Goal: Task Accomplishment & Management: Manage account settings

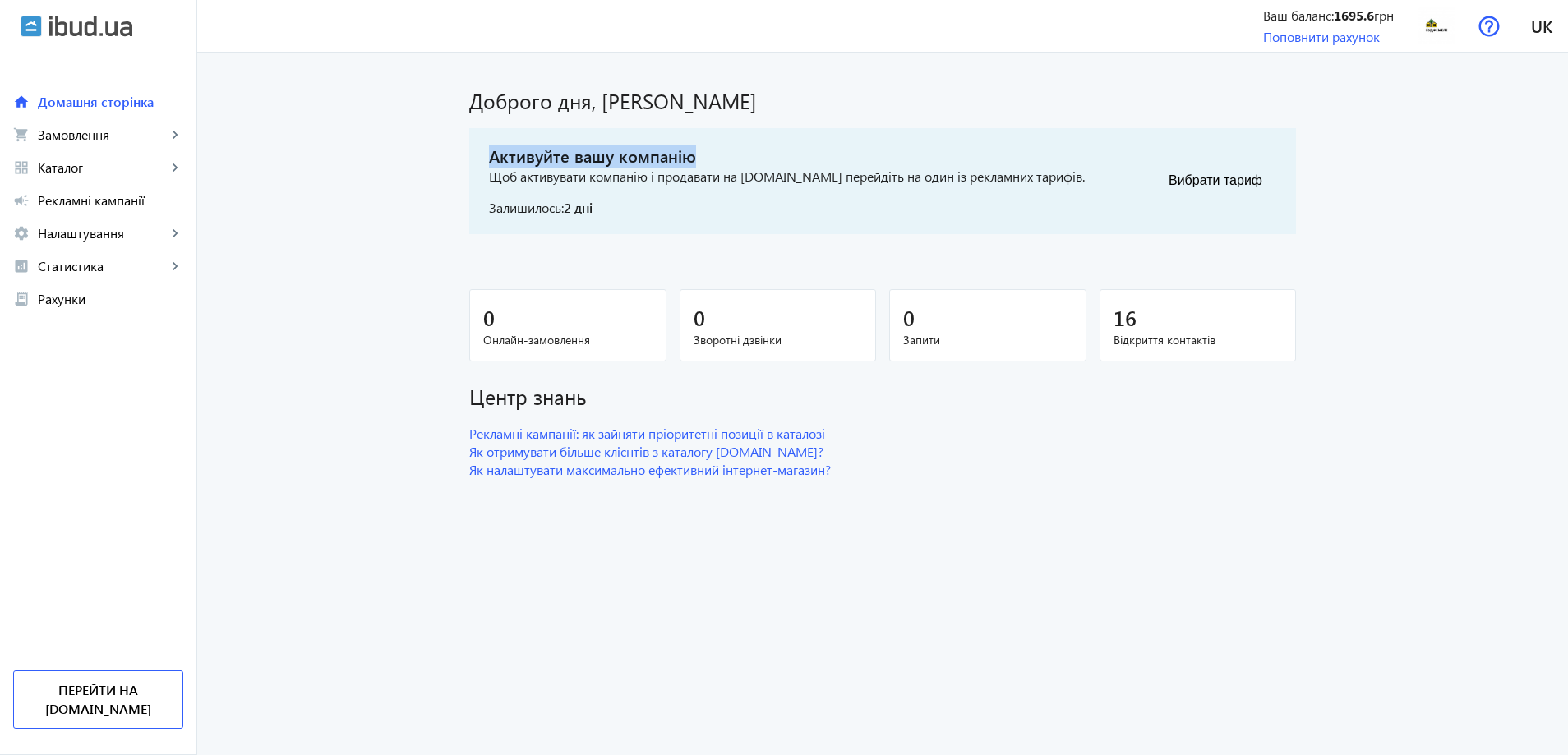
drag, startPoint x: 484, startPoint y: 156, endPoint x: 757, endPoint y: 153, distance: 273.0
click at [757, 153] on span "Активуйте вашу компанію" at bounding box center [786, 156] width 595 height 23
drag, startPoint x: 1137, startPoint y: 180, endPoint x: 1306, endPoint y: 177, distance: 169.0
click at [1306, 177] on div "Доброго дня, [PERSON_NAME] вашу компанію Щоб активувати компанію і продавати на…" at bounding box center [883, 276] width 866 height 407
click at [1312, 205] on main "Доброго дня, [PERSON_NAME] вашу компанію Щоб активувати компанію і продавати на…" at bounding box center [883, 276] width 1371 height 407
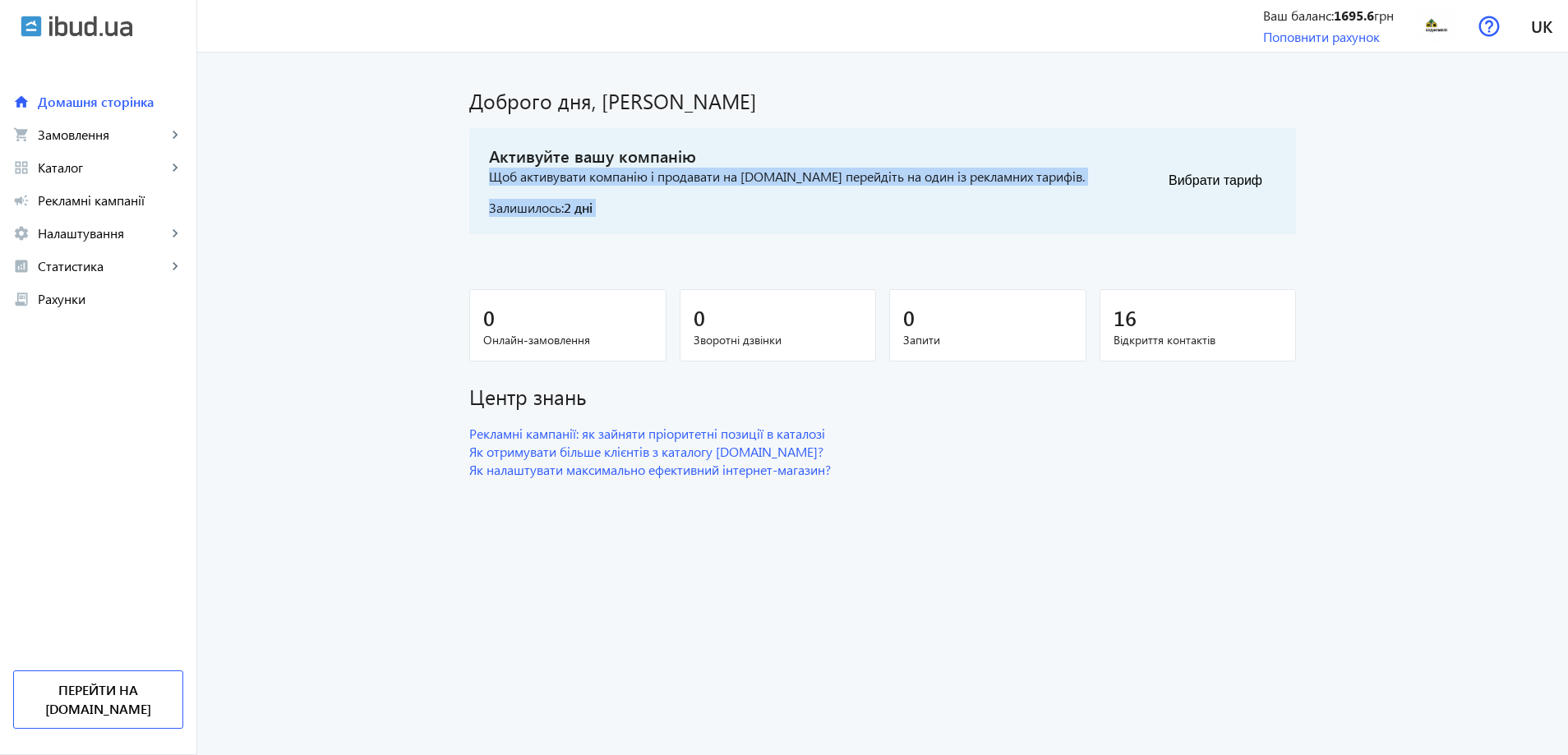
drag, startPoint x: 473, startPoint y: 177, endPoint x: 1113, endPoint y: 164, distance: 640.1
click at [1113, 164] on div "Активуйте вашу компанію Щоб активувати компанію і продавати на [DOMAIN_NAME] пе…" at bounding box center [882, 181] width 827 height 106
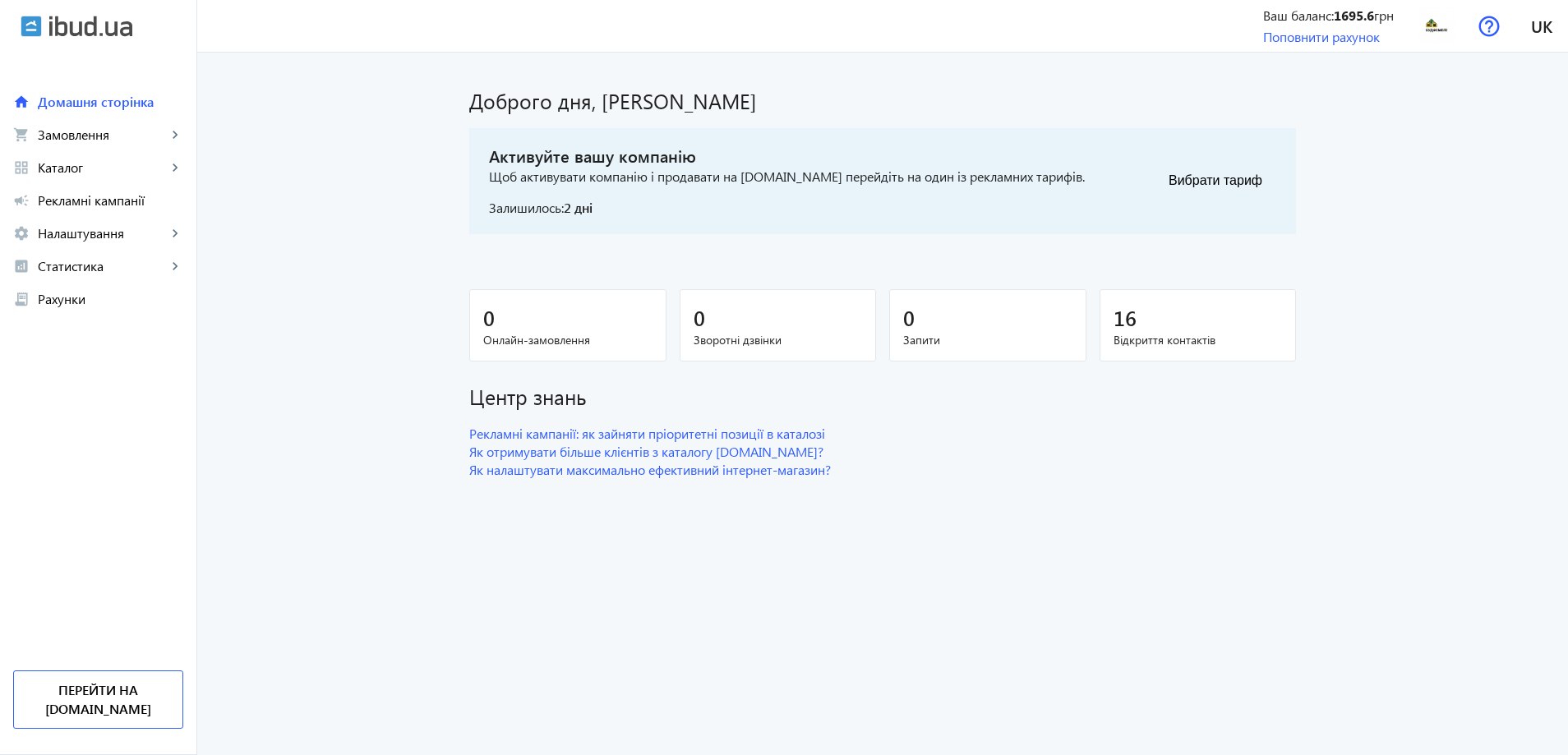
click at [891, 102] on h1 "Доброго дня, [PERSON_NAME]" at bounding box center [882, 101] width 827 height 29
click at [877, 237] on div "Доброго дня, [PERSON_NAME] вашу компанію Щоб активувати компанію і продавати на…" at bounding box center [883, 276] width 866 height 407
click at [878, 237] on div "Доброго дня, [PERSON_NAME] вашу компанію Щоб активувати компанію і продавати на…" at bounding box center [883, 276] width 866 height 407
drag, startPoint x: 878, startPoint y: 237, endPoint x: 877, endPoint y: 283, distance: 46.0
click at [877, 283] on div "Доброго дня, [PERSON_NAME] вашу компанію Щоб активувати компанію і продавати на…" at bounding box center [883, 276] width 866 height 407
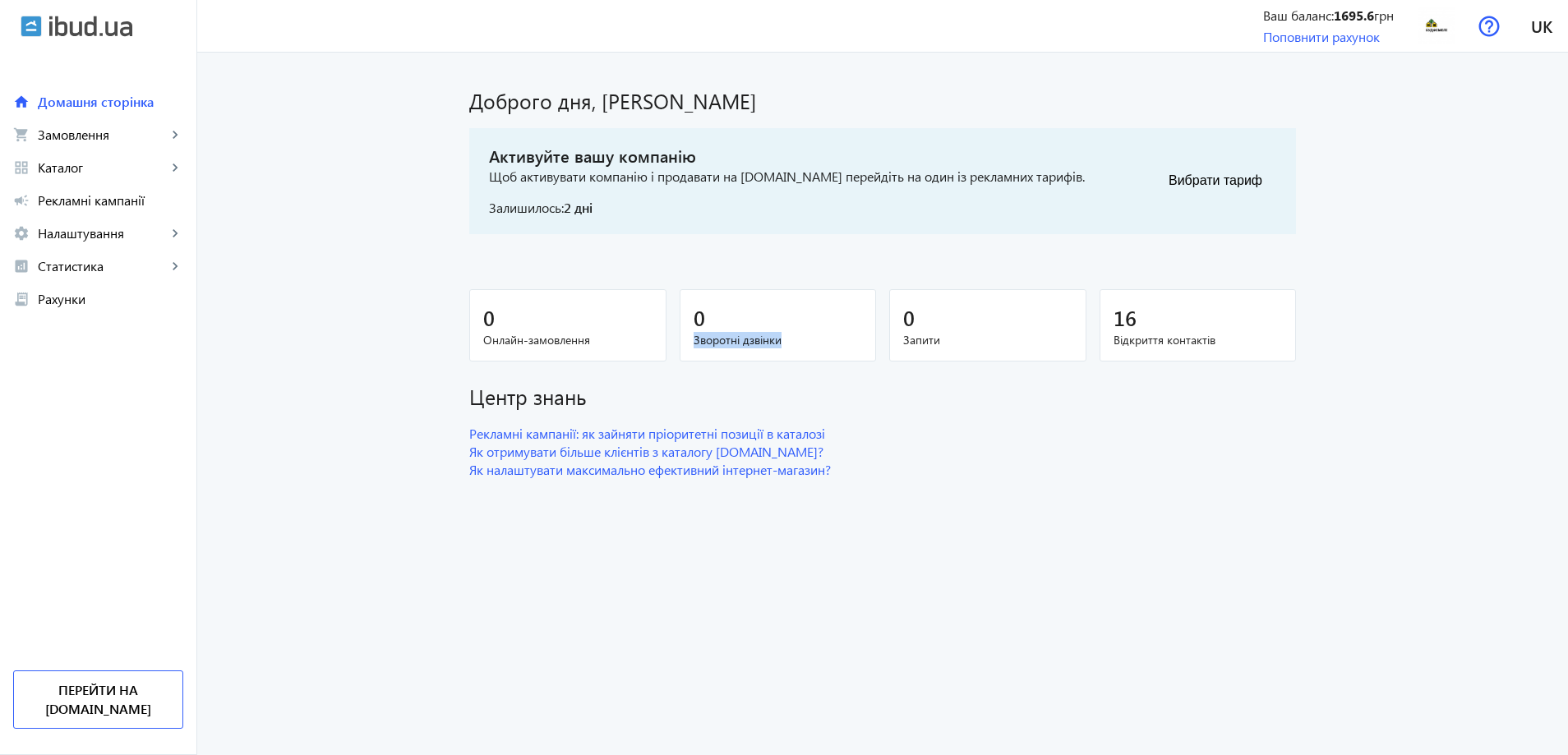
click at [879, 319] on div "0 Онлайн-замовлення 0 Зворотні дзвінки 0 Запити 16 Відкриття контактів" at bounding box center [882, 329] width 827 height 80
click at [92, 200] on span "Рекламні кампанії" at bounding box center [110, 201] width 146 height 17
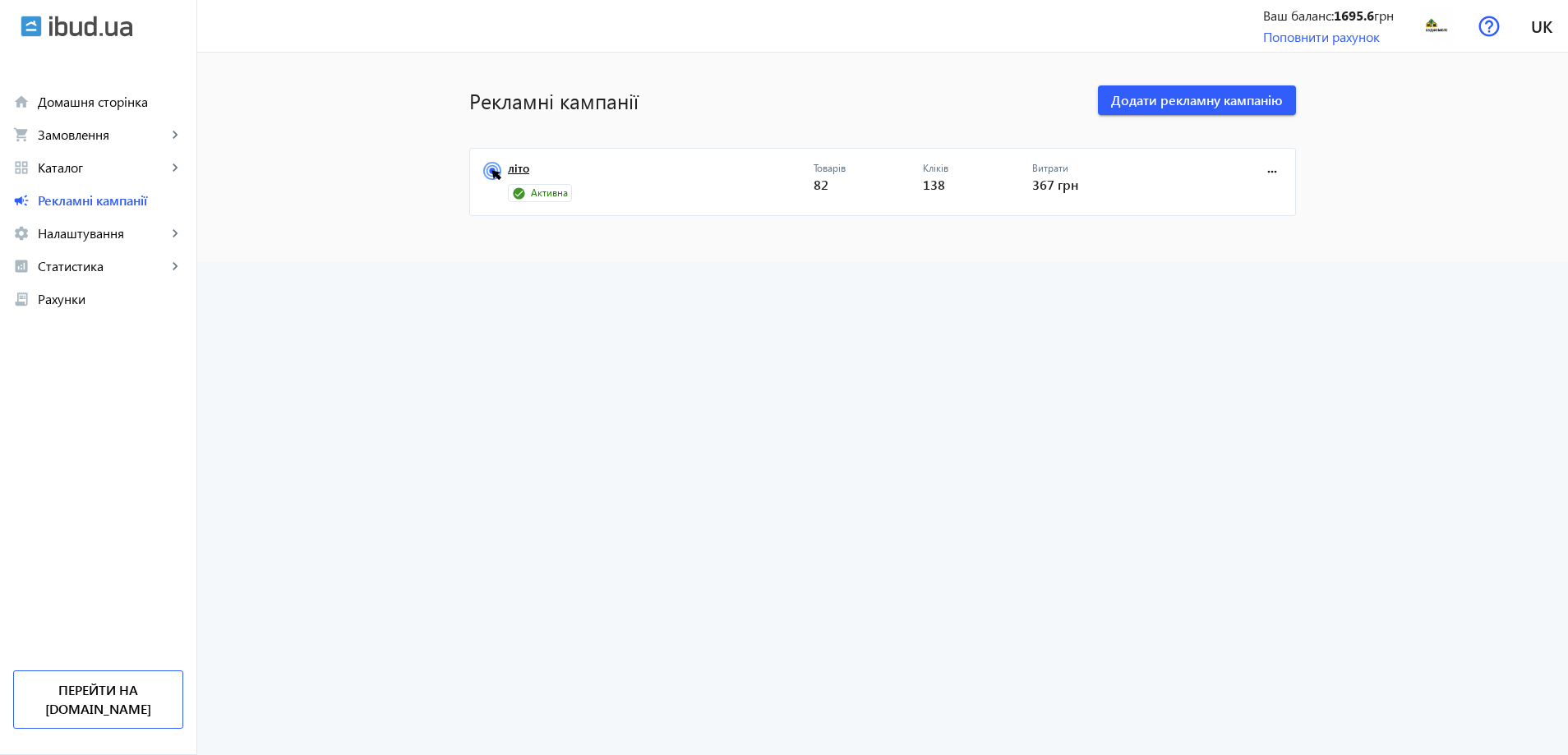
click at [508, 168] on link "літо" at bounding box center [660, 173] width 306 height 23
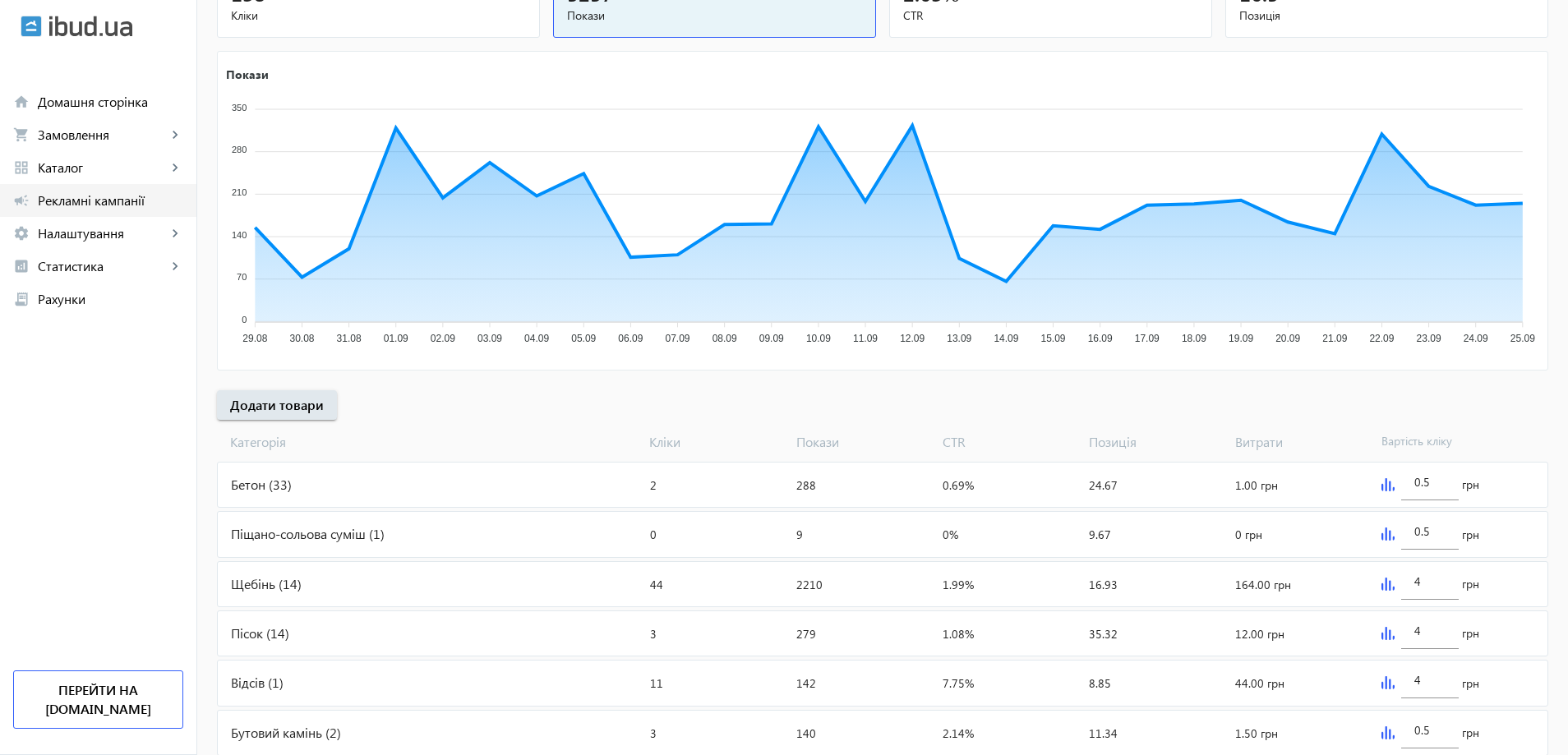
scroll to position [229, 0]
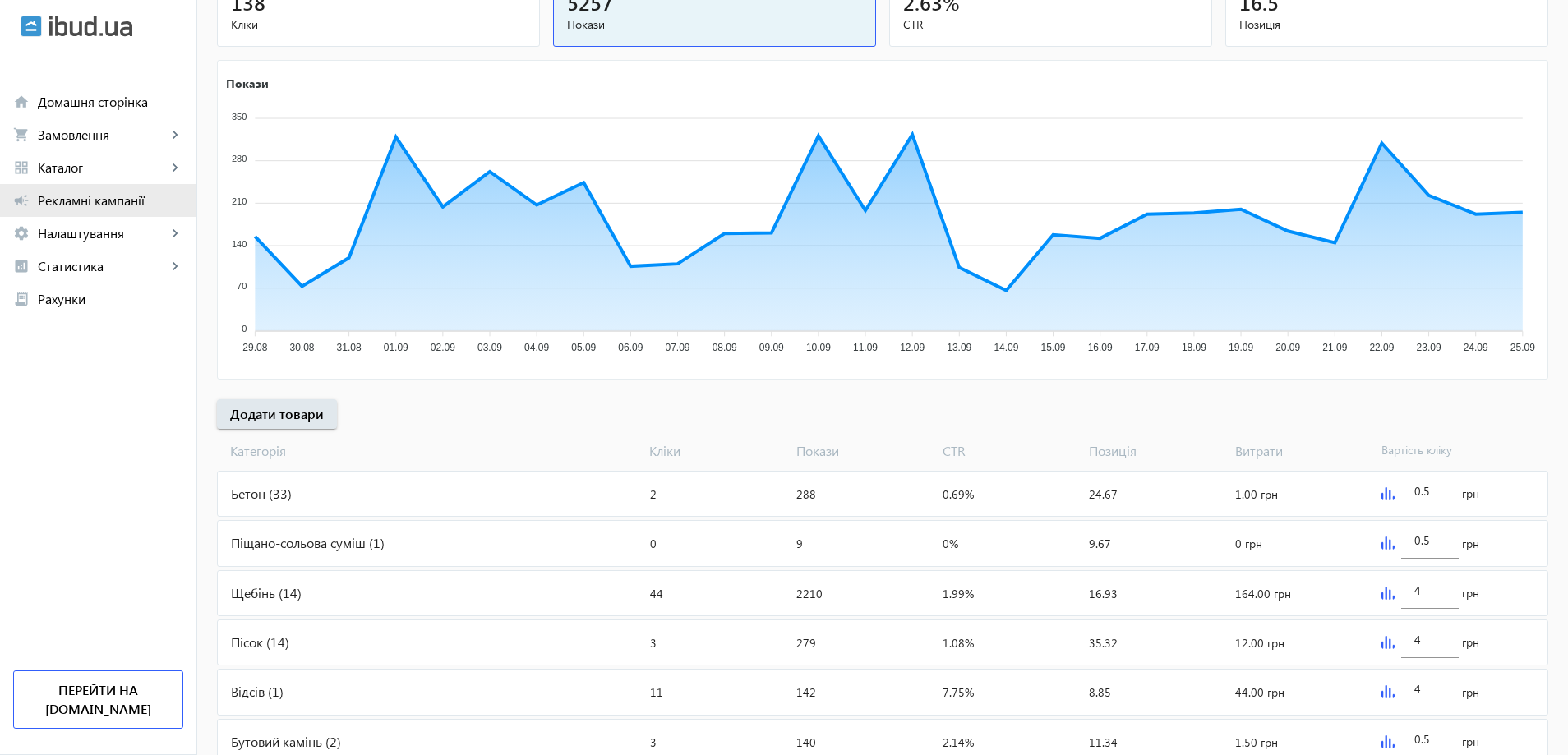
click at [93, 202] on span "Рекламні кампанії" at bounding box center [110, 201] width 146 height 17
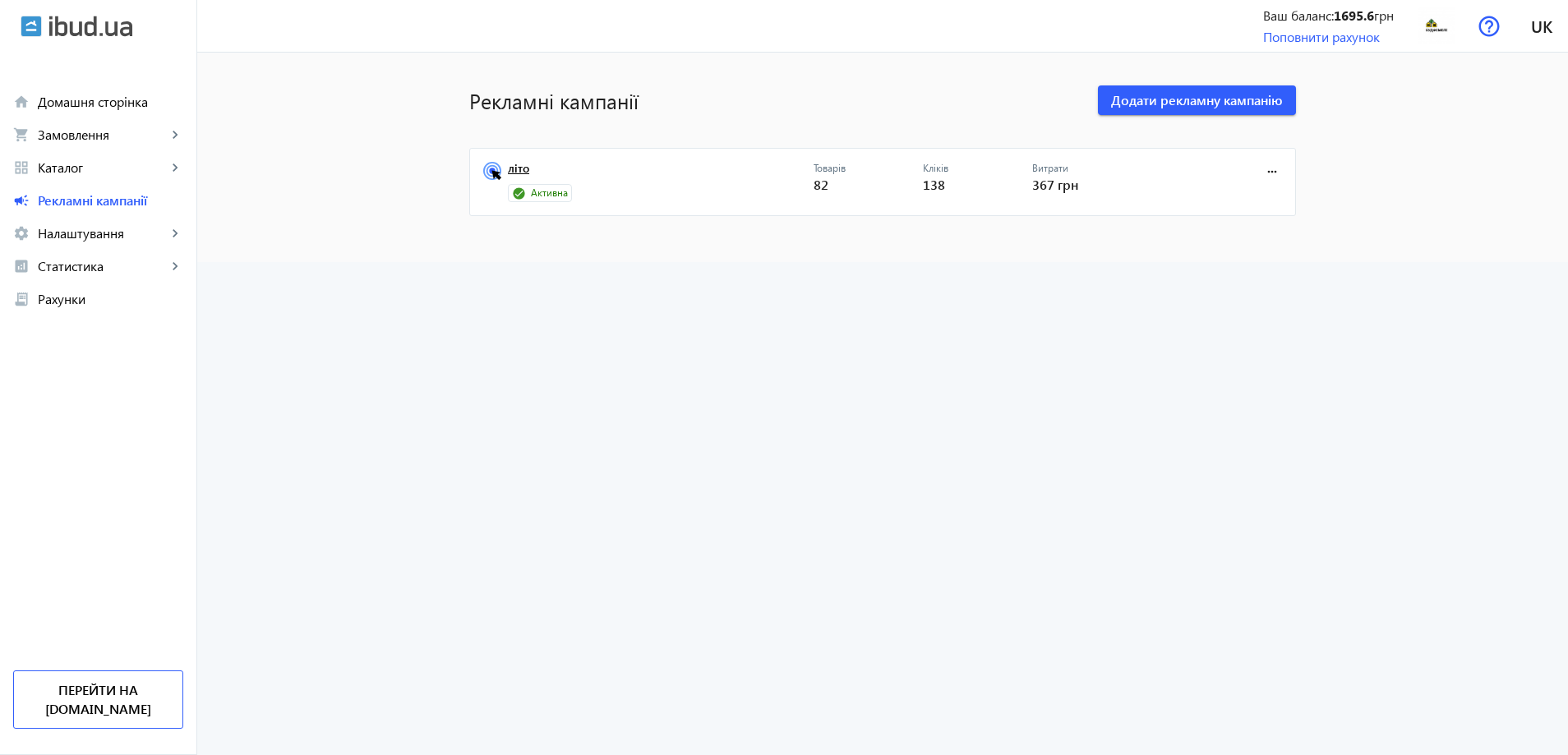
click at [512, 171] on link "літо" at bounding box center [660, 173] width 306 height 23
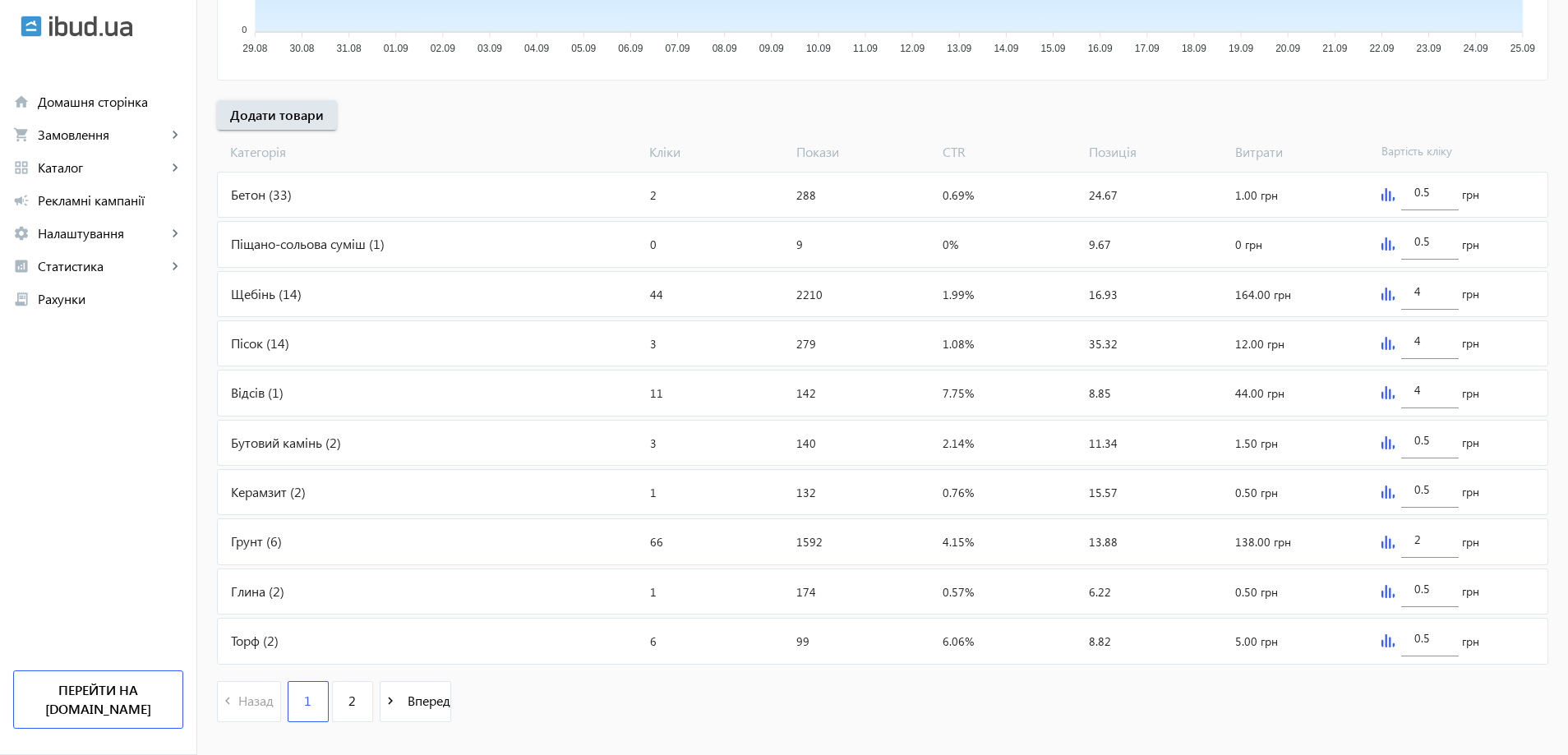
scroll to position [558, 0]
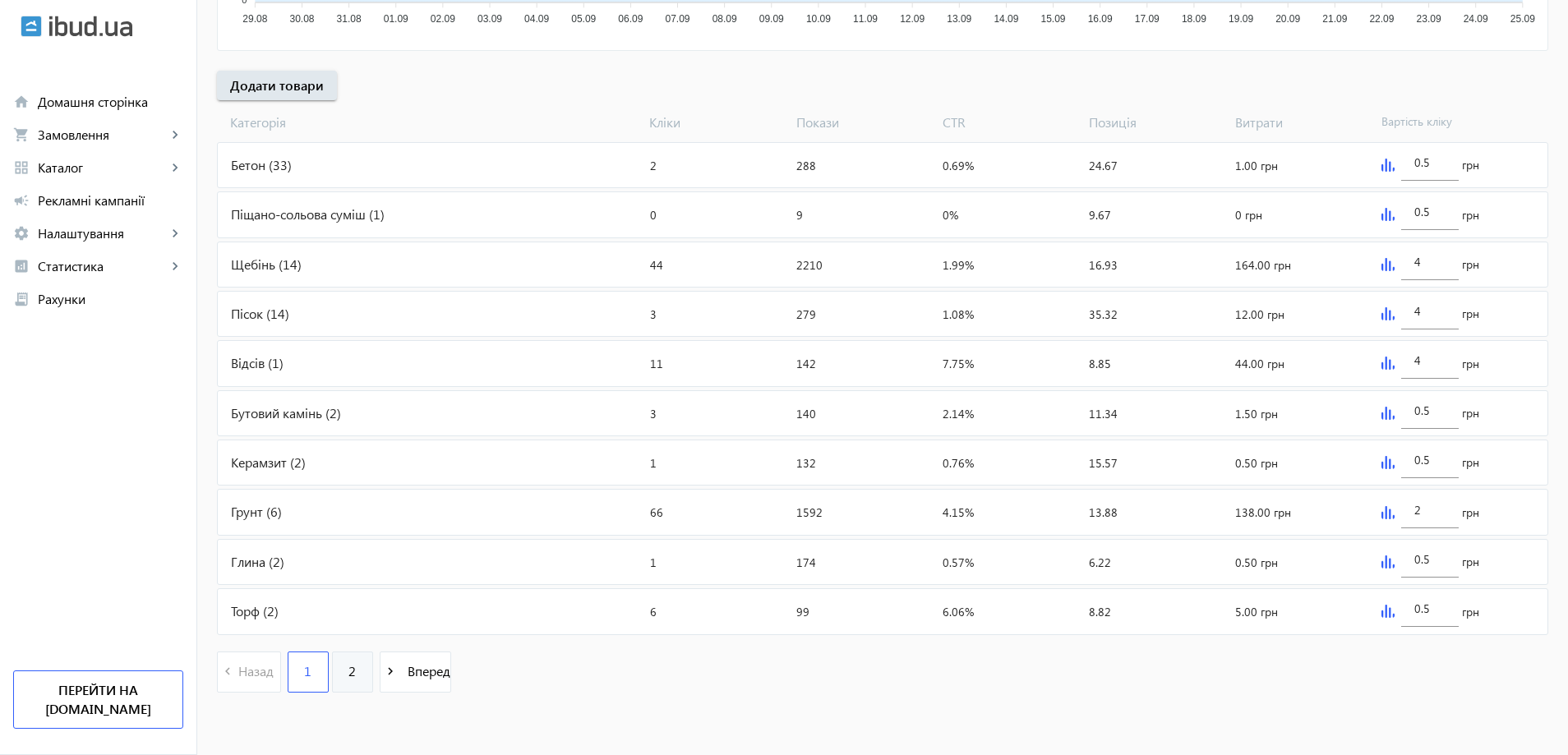
click at [348, 672] on span "2" at bounding box center [351, 671] width 7 height 18
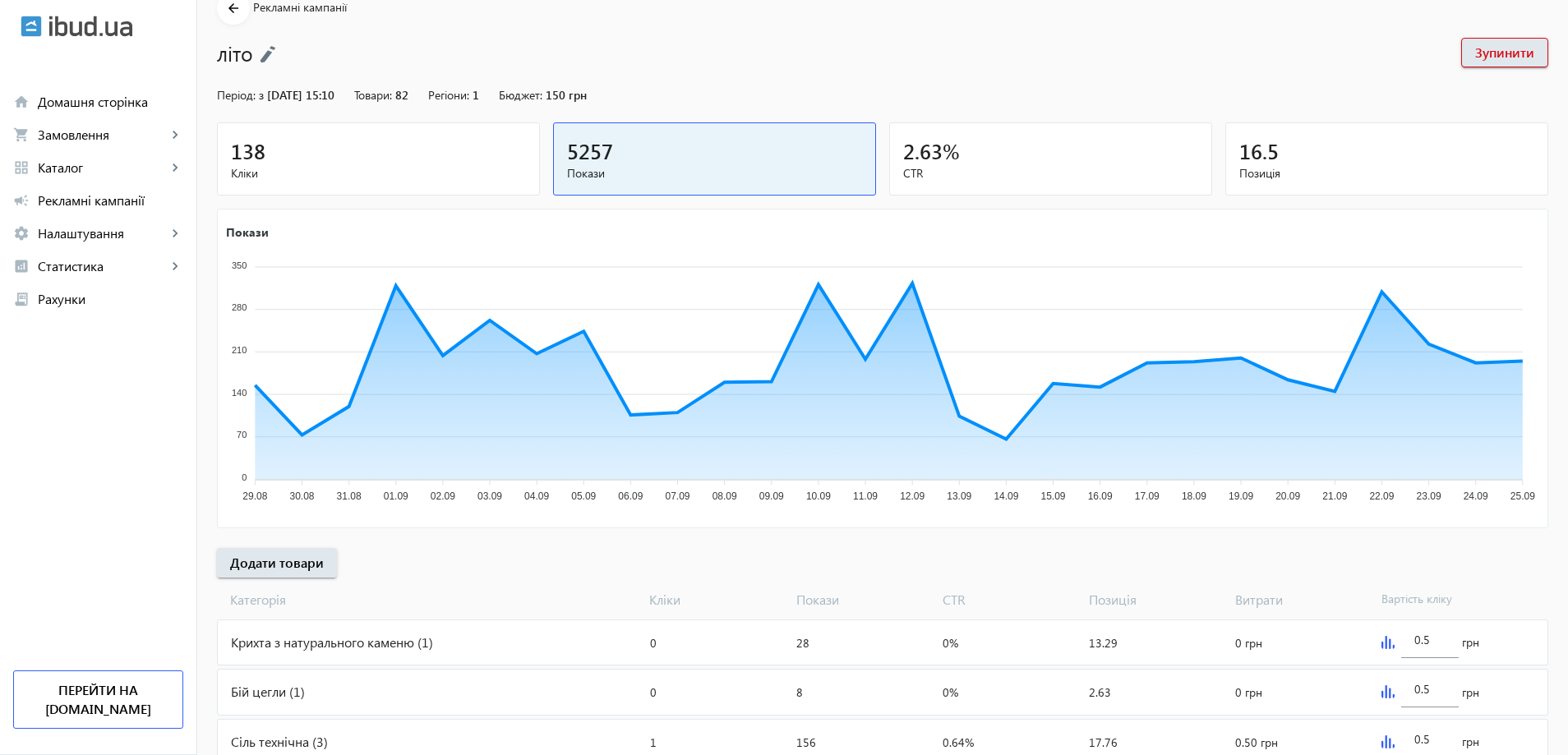
scroll to position [211, 0]
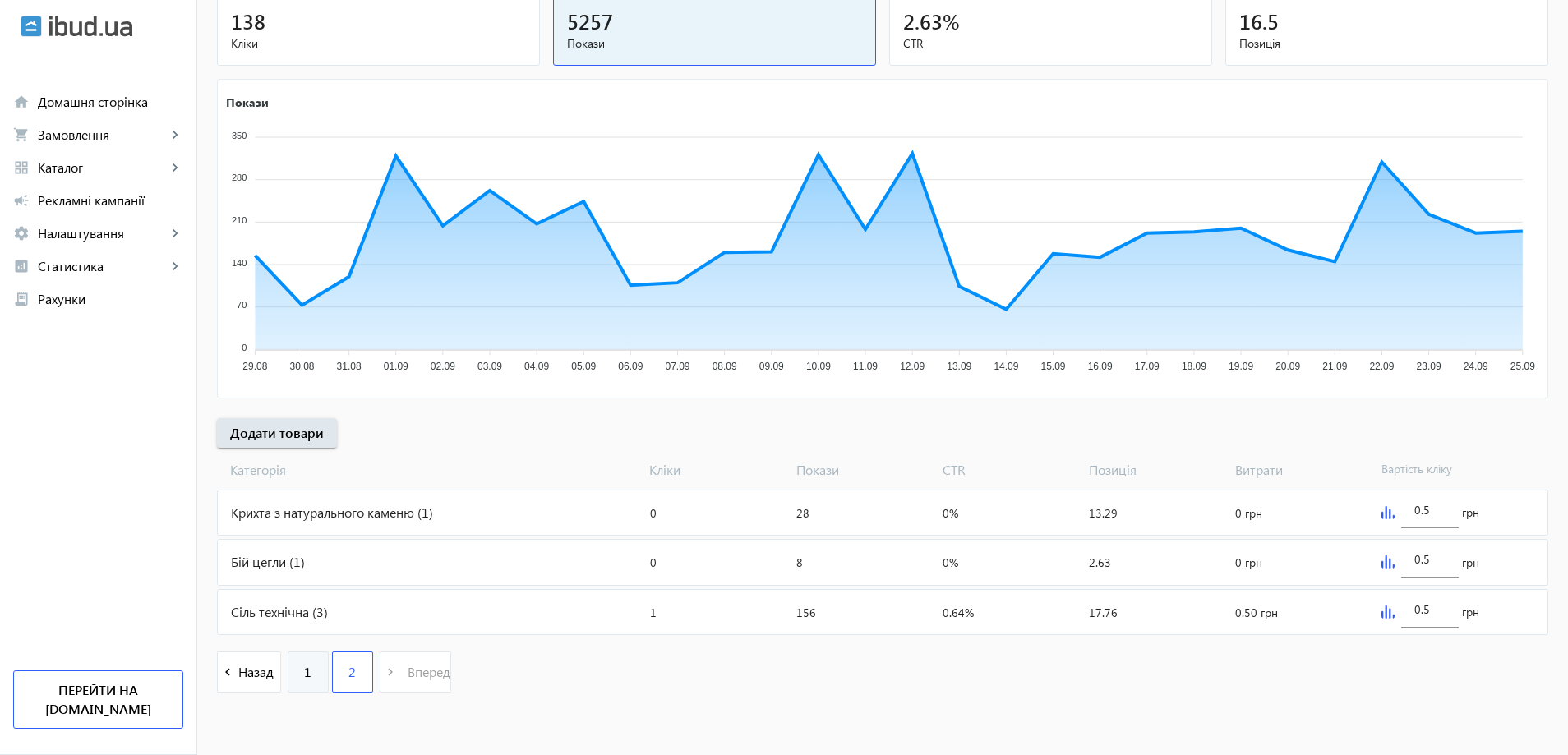
click at [304, 672] on span "1" at bounding box center [307, 672] width 7 height 18
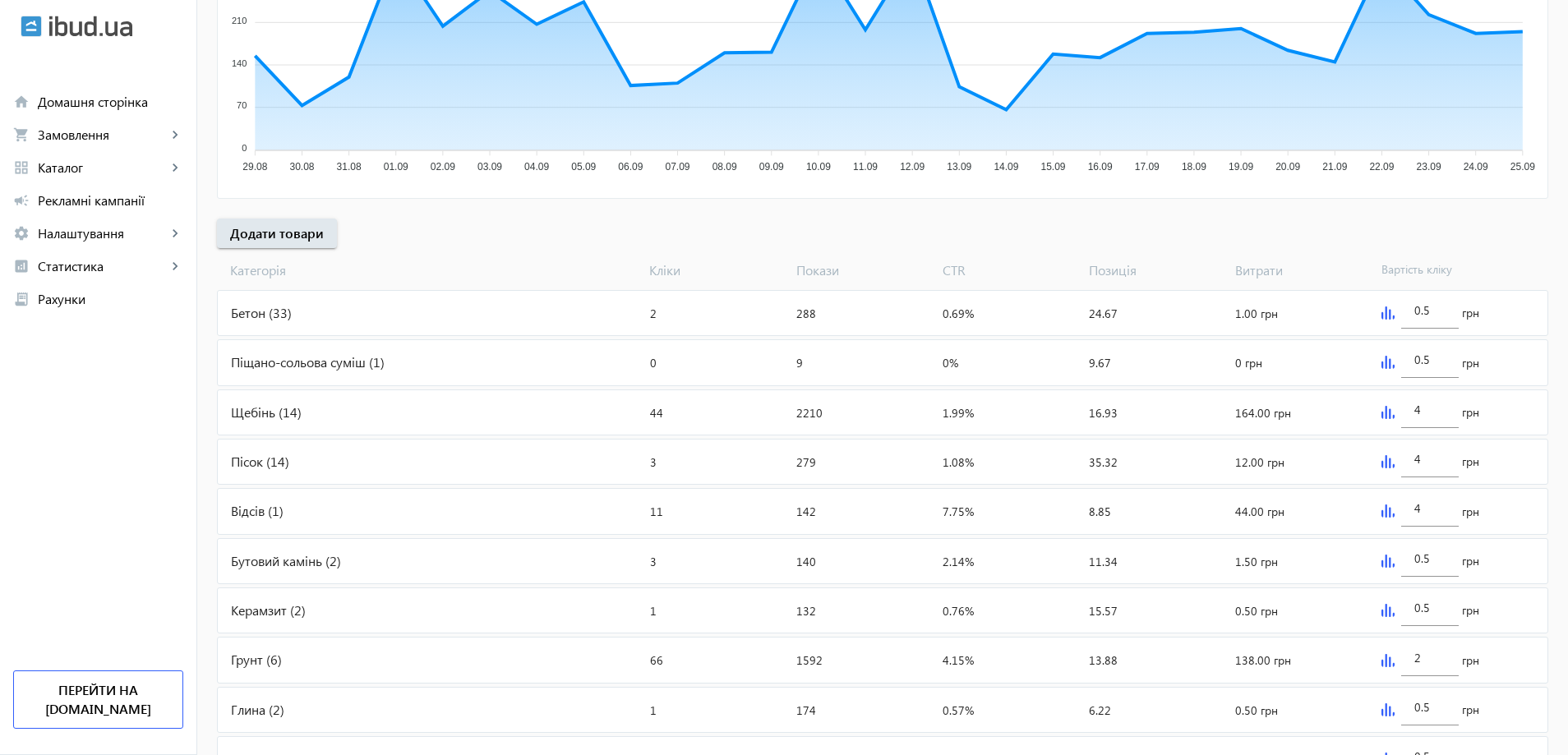
scroll to position [410, 0]
click at [241, 459] on div "Пісок (14)" at bounding box center [430, 460] width 426 height 44
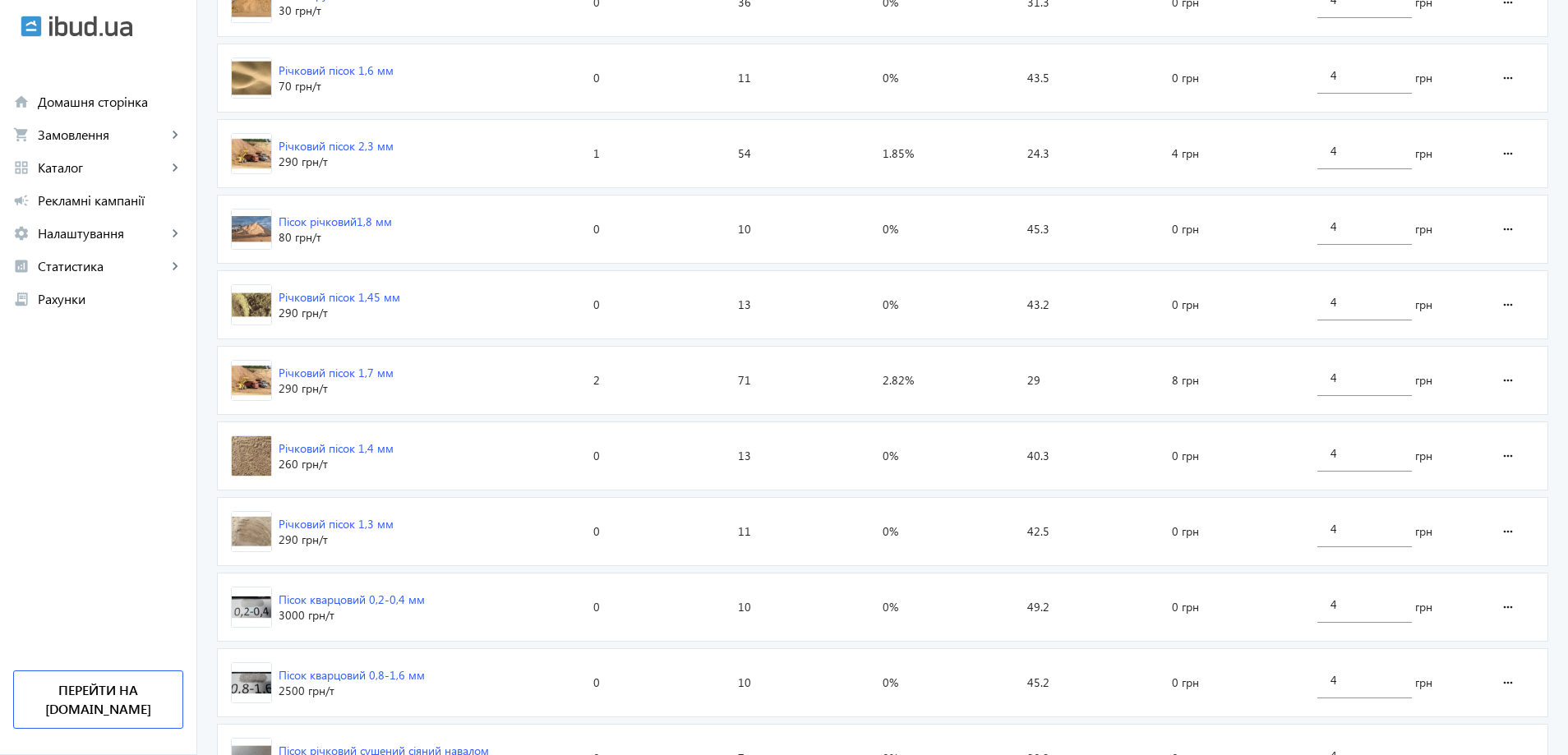
scroll to position [973, 0]
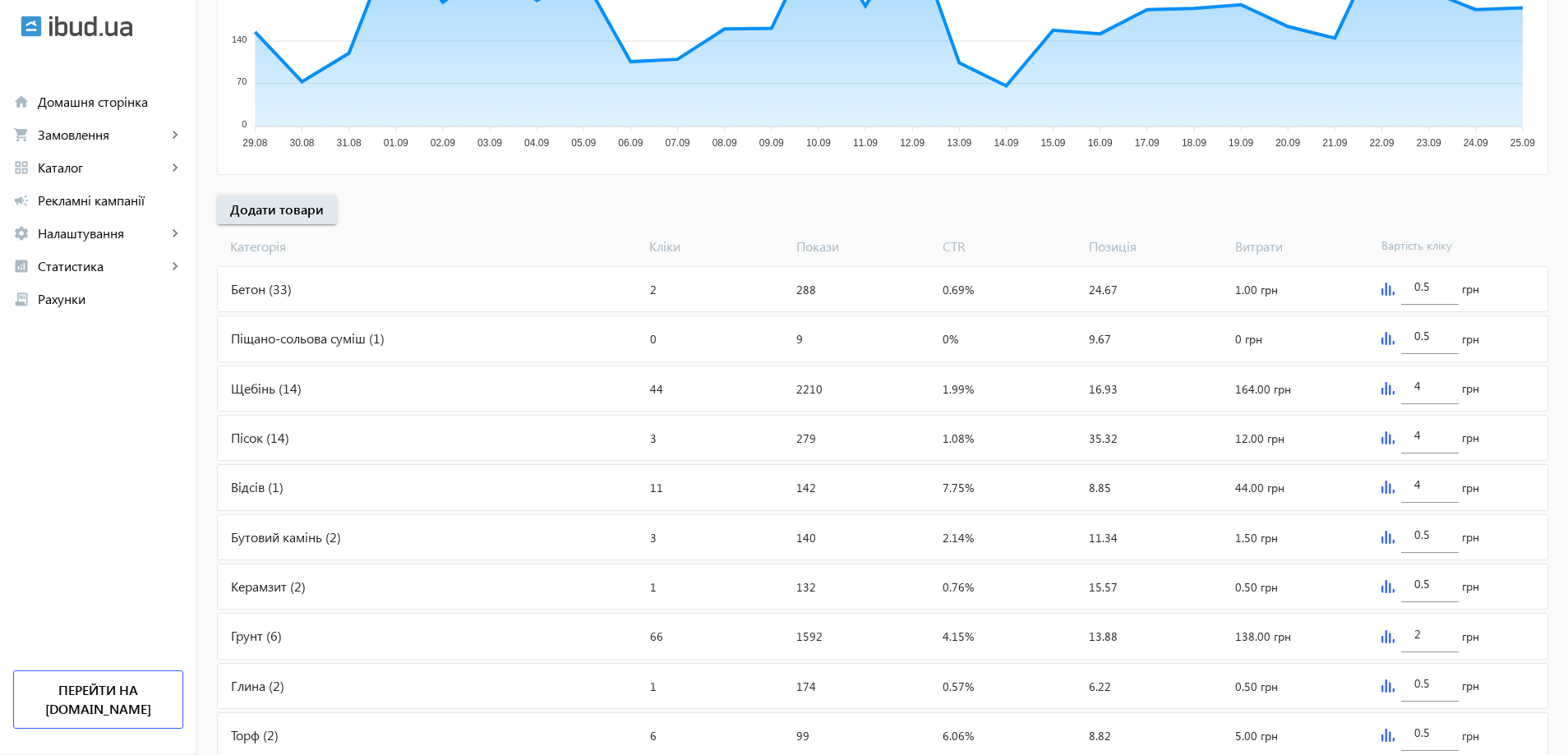
scroll to position [558, 0]
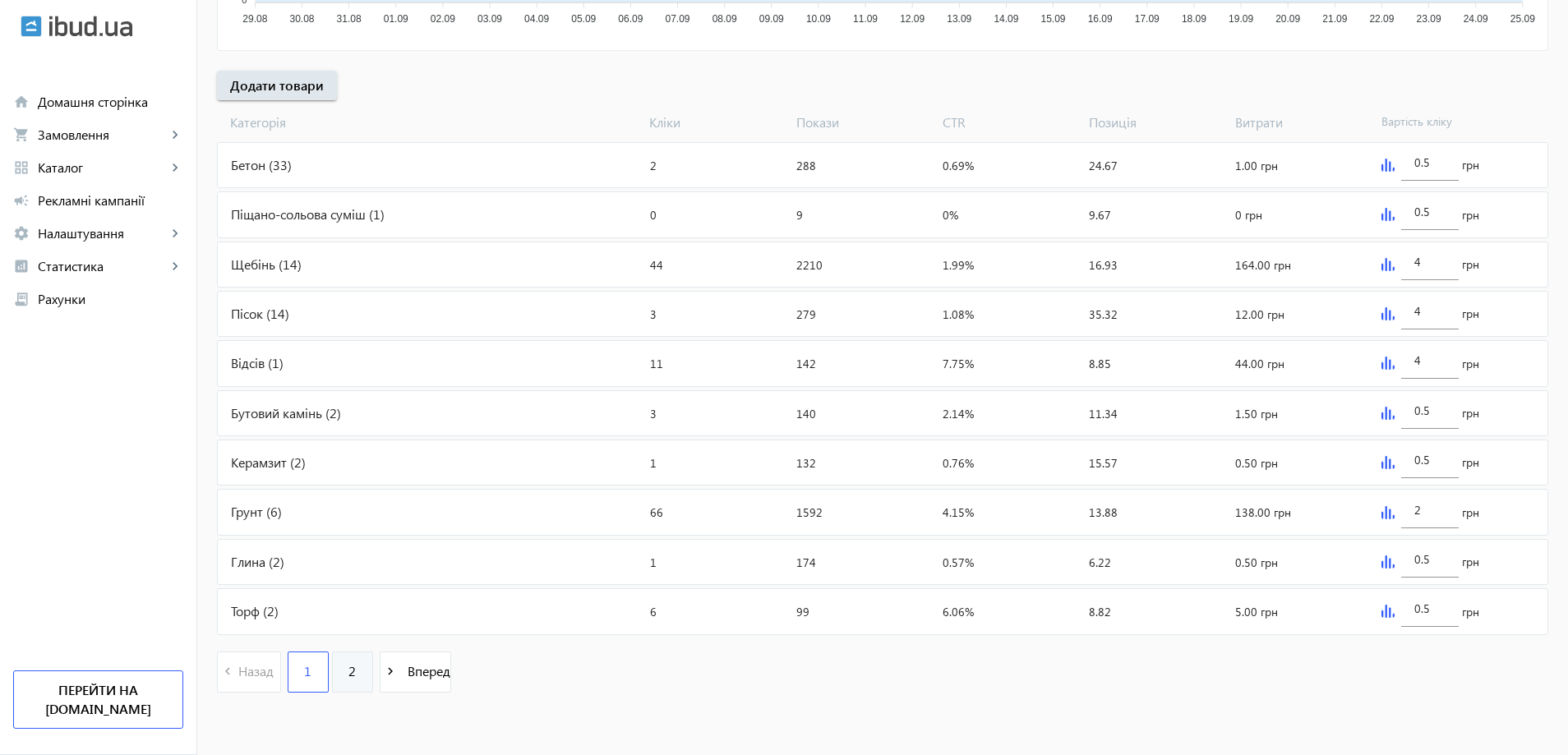
click at [348, 673] on span "2" at bounding box center [351, 671] width 7 height 18
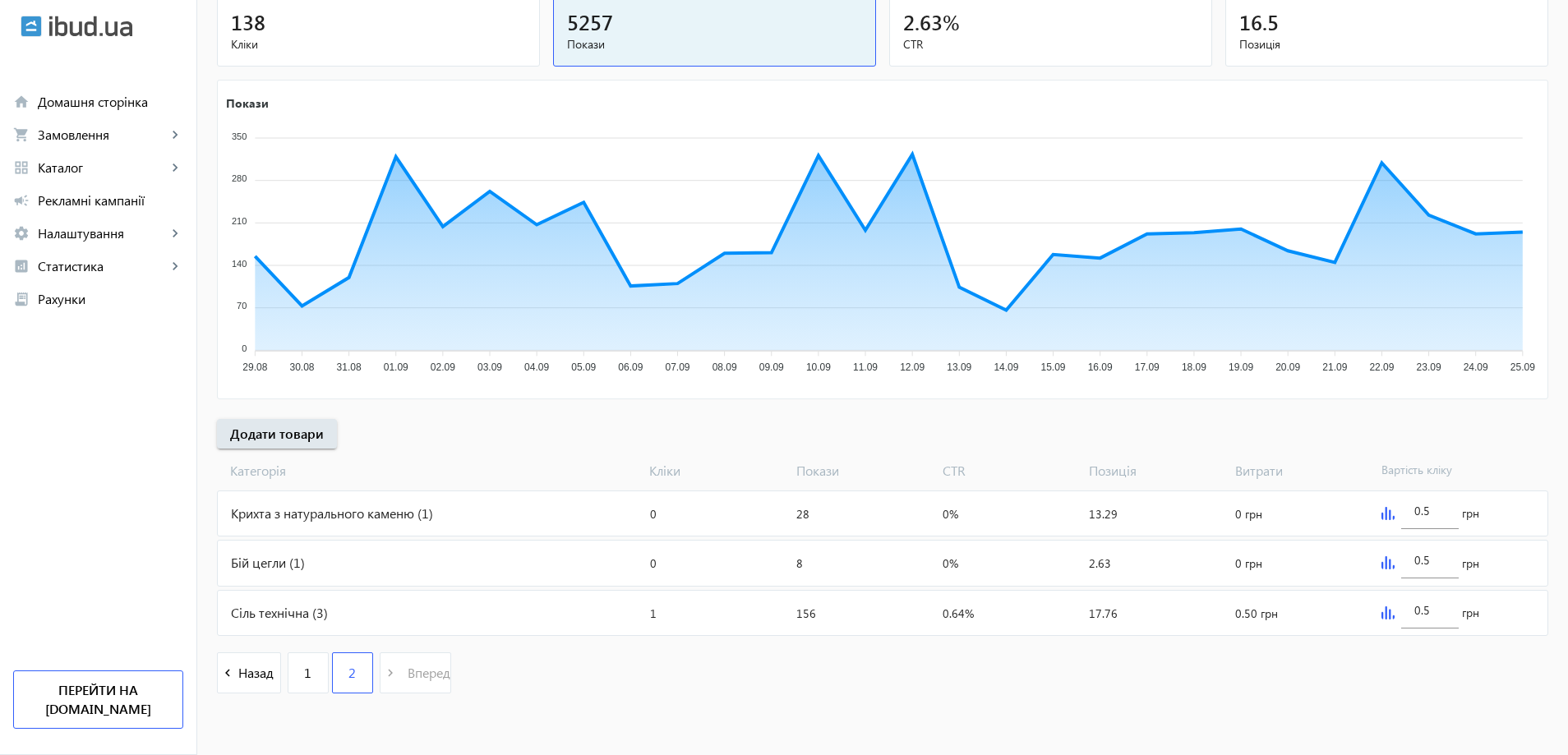
scroll to position [211, 0]
click at [261, 559] on div "Бій цегли (1)" at bounding box center [430, 561] width 426 height 44
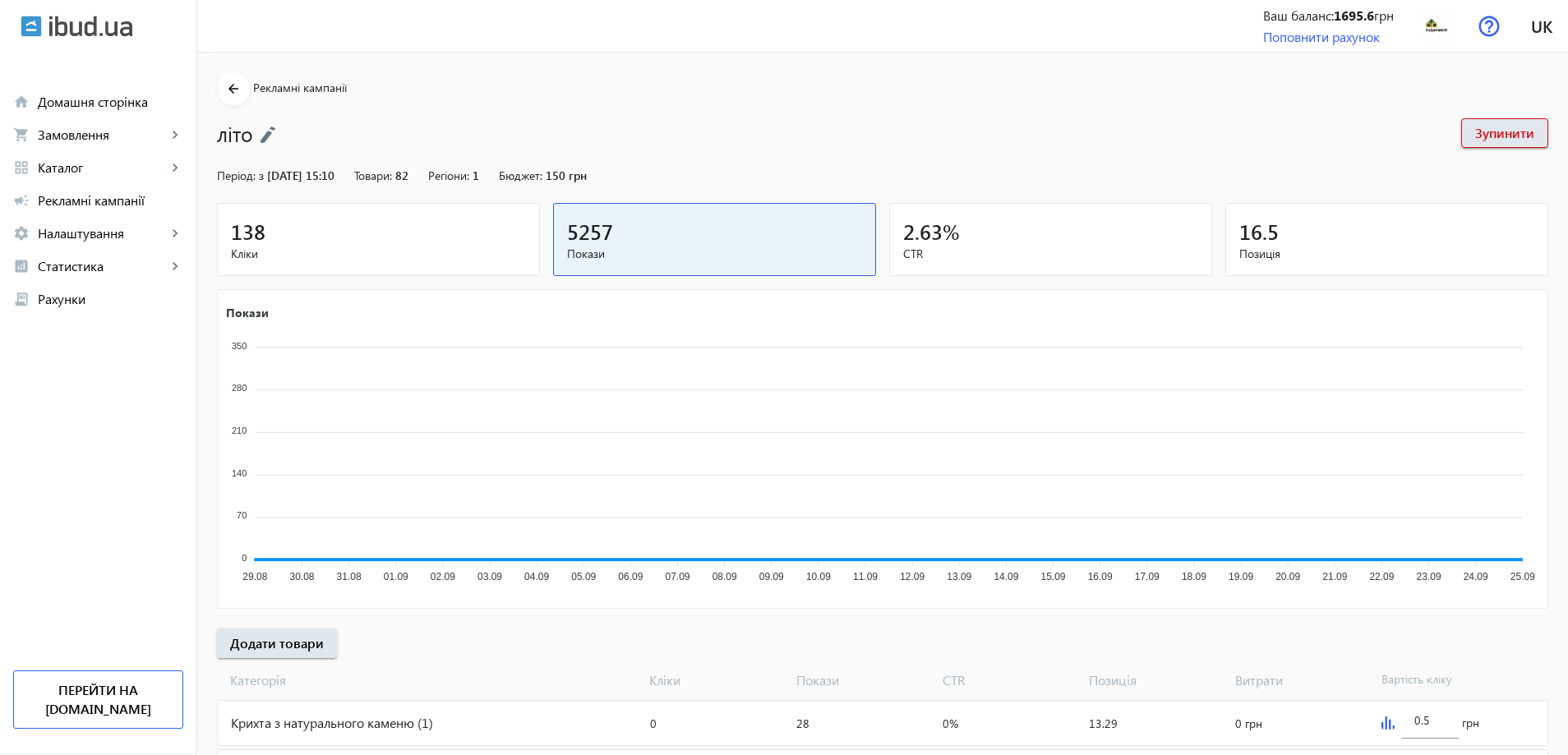
scroll to position [211, 0]
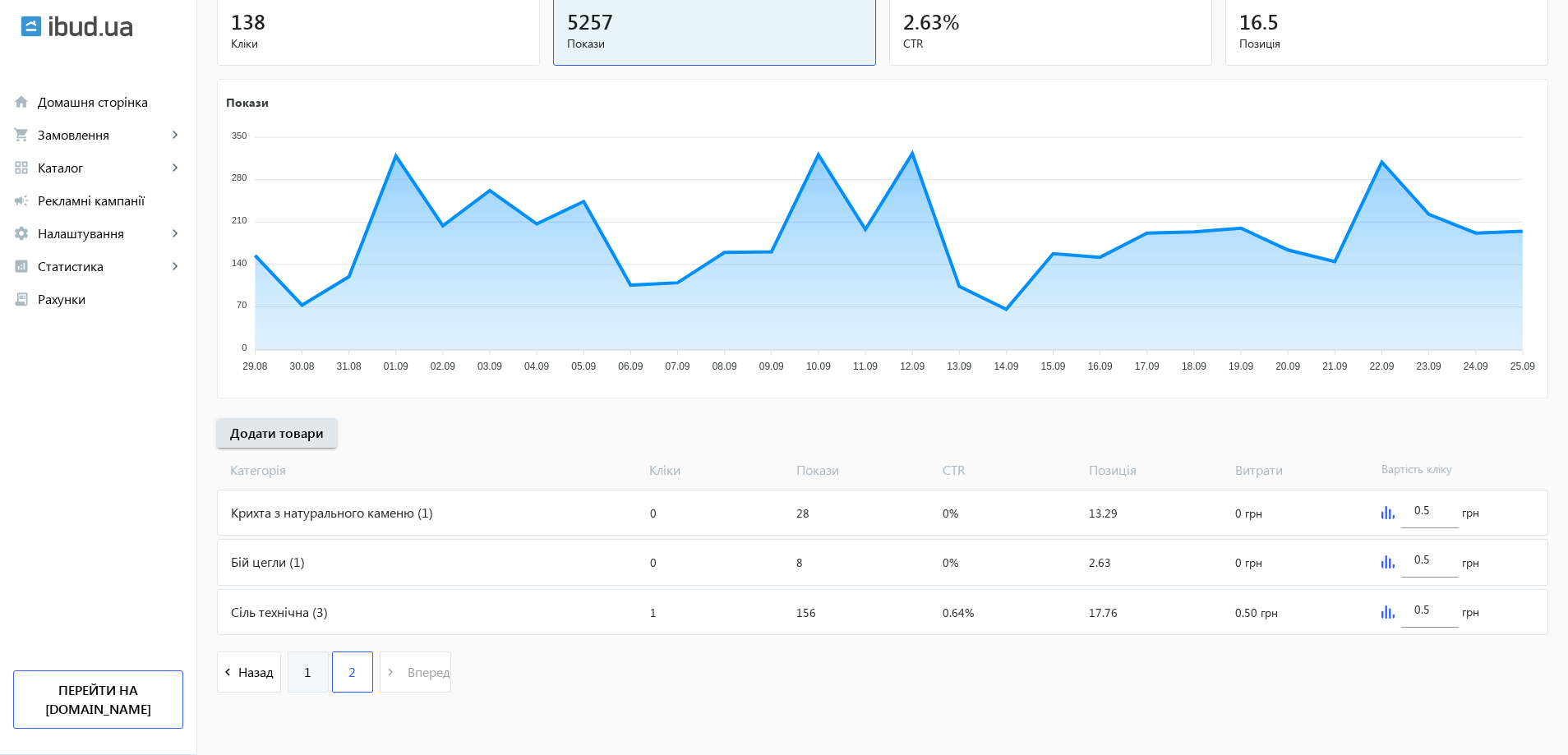
click at [309, 672] on link "1" at bounding box center [307, 671] width 41 height 41
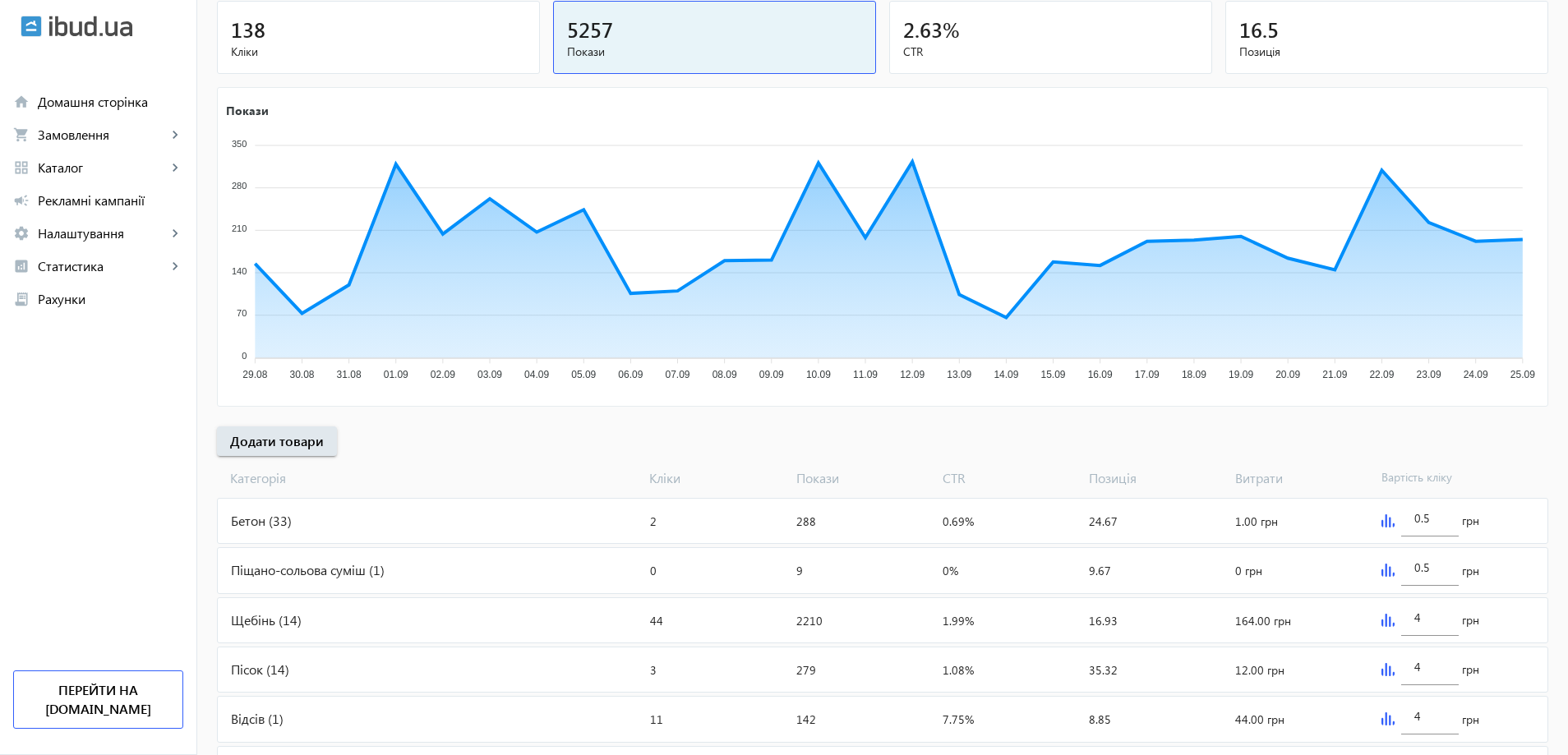
scroll to position [558, 0]
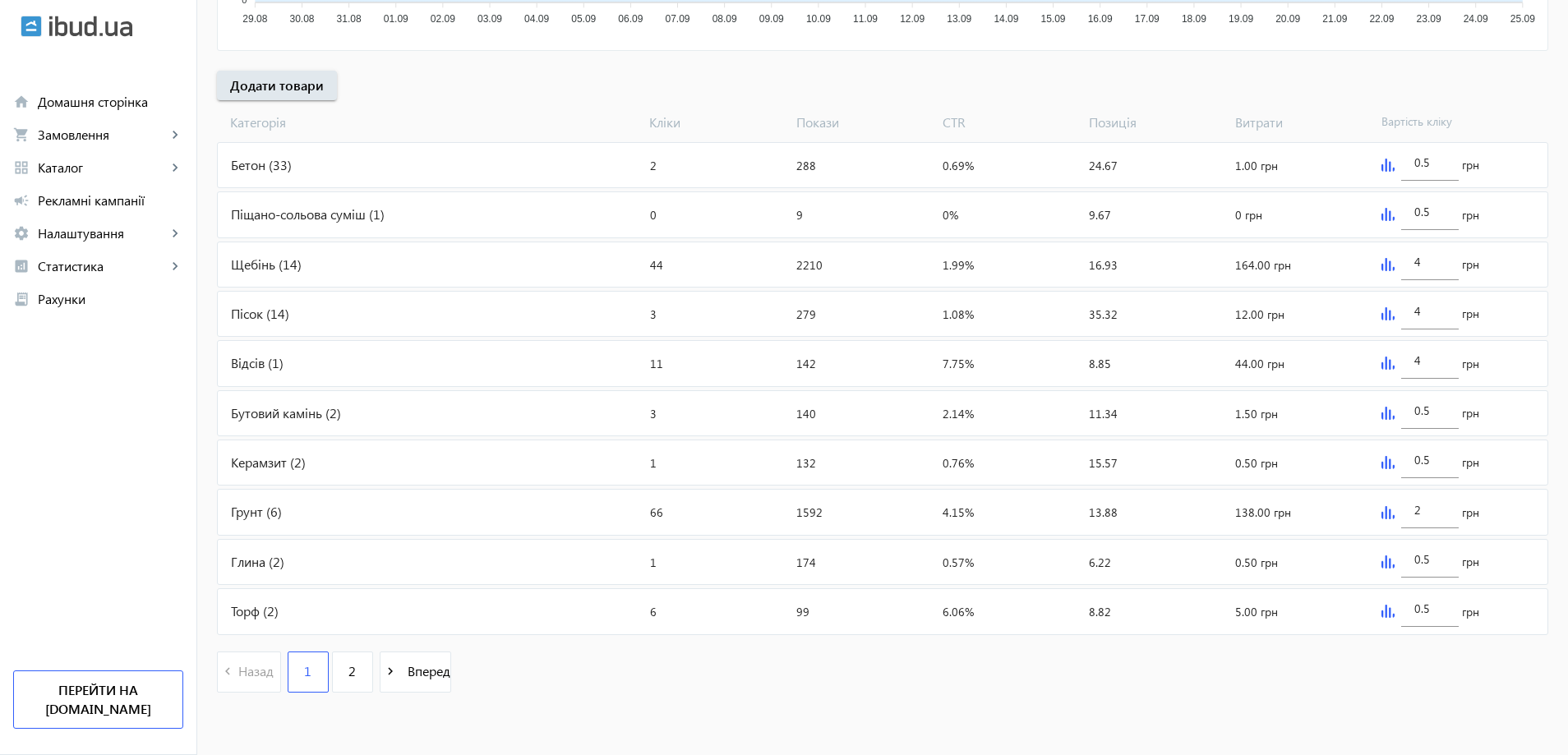
click at [257, 313] on div "Пісок (14)" at bounding box center [430, 313] width 426 height 44
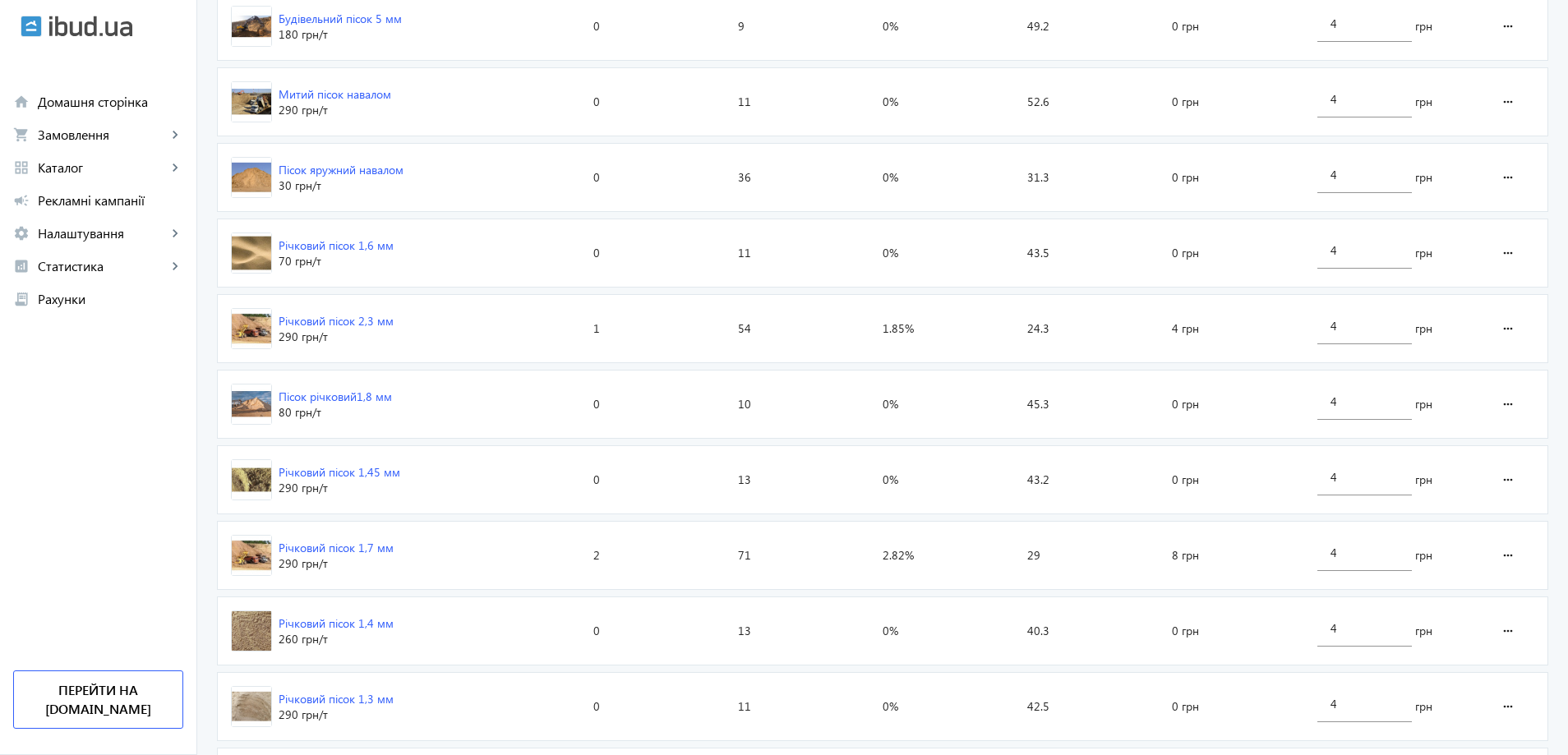
scroll to position [973, 0]
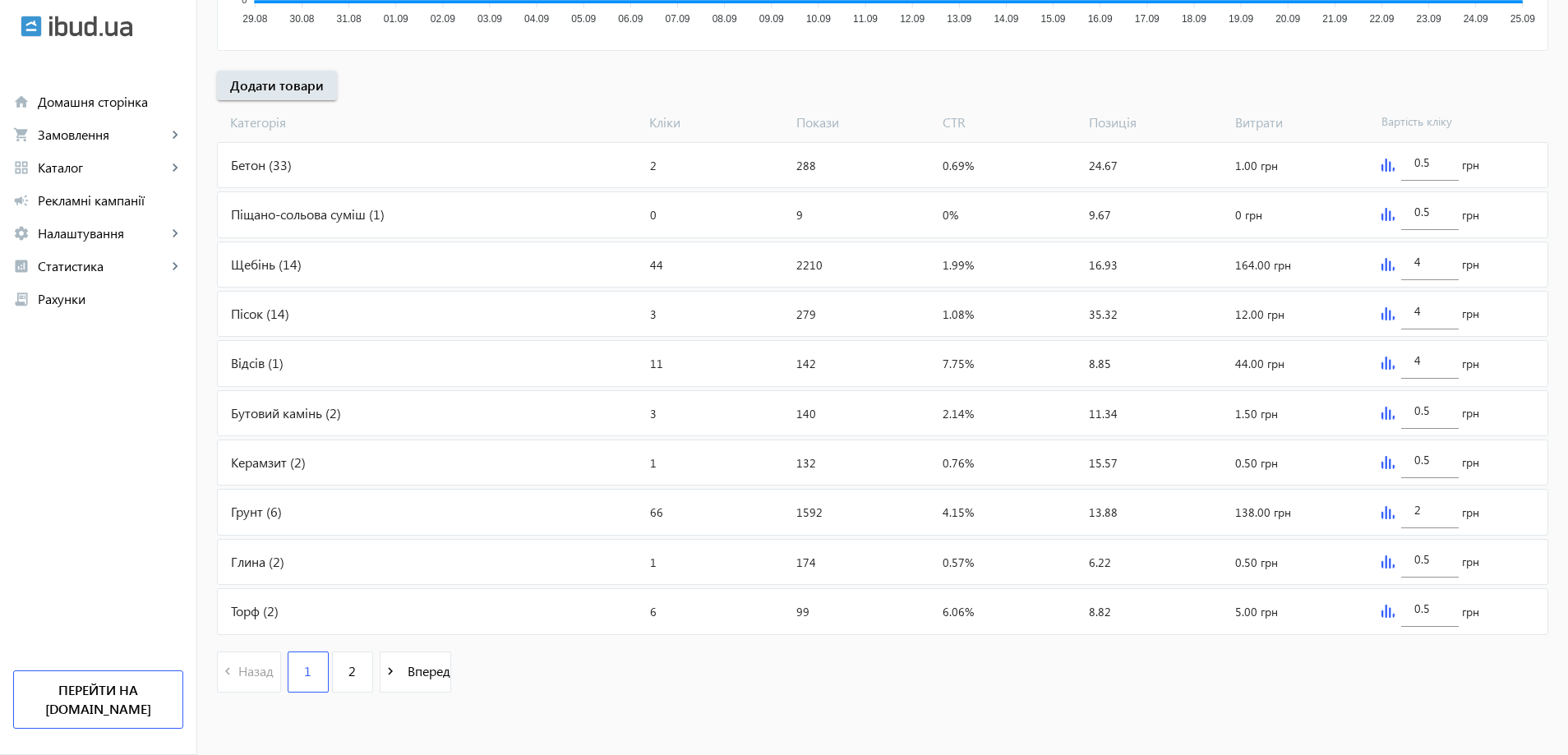
scroll to position [558, 0]
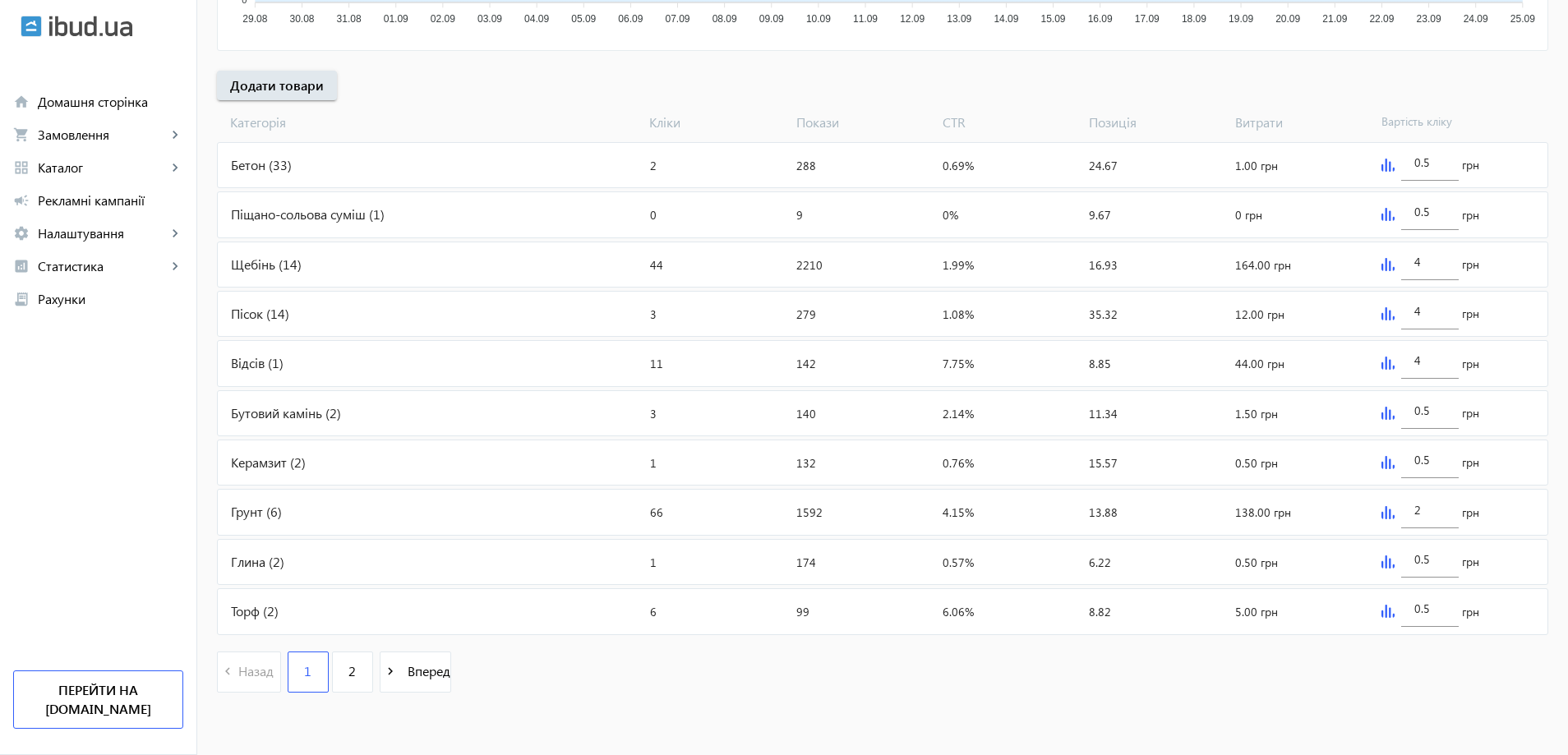
click at [234, 510] on div "Грунт (6)" at bounding box center [430, 511] width 426 height 44
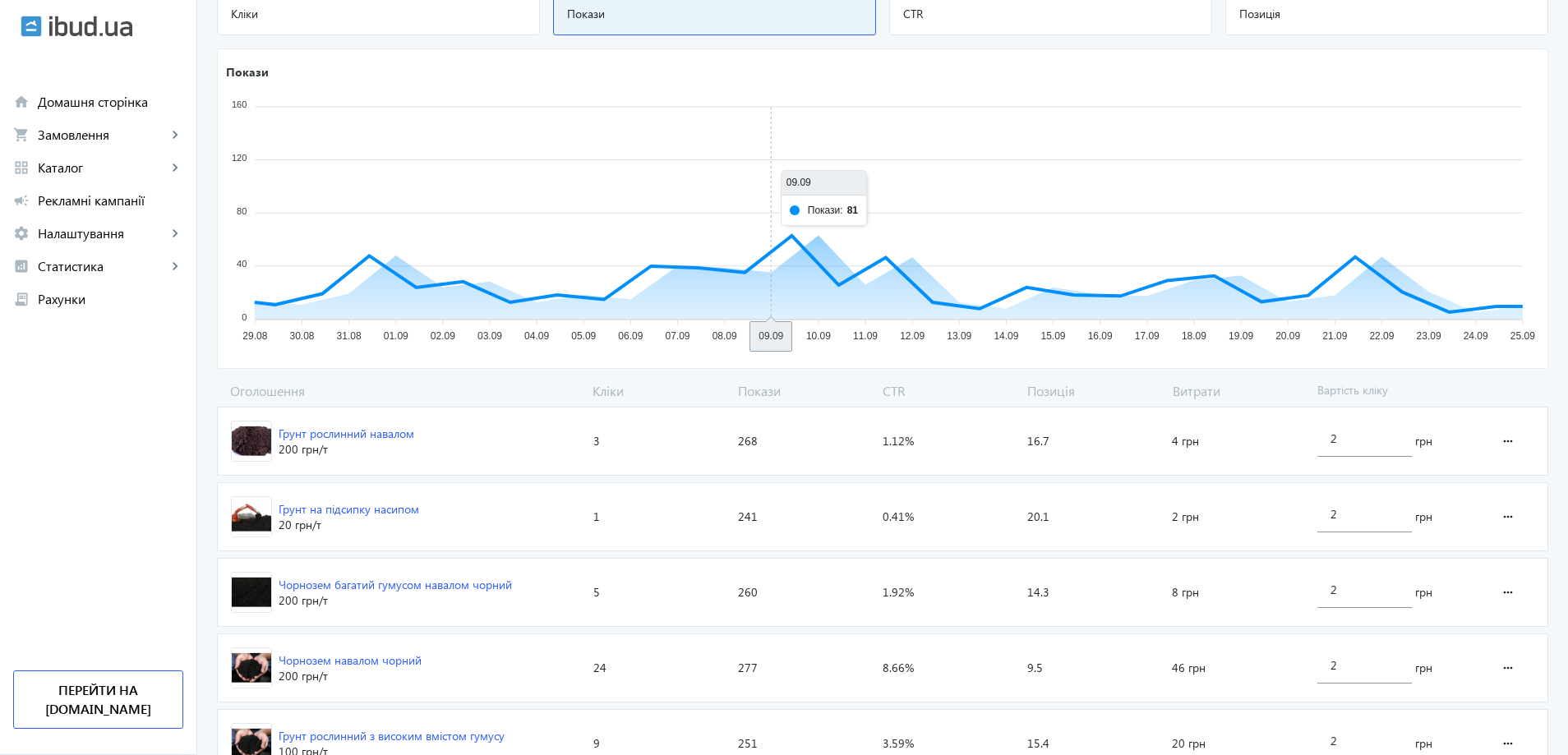
scroll to position [369, 0]
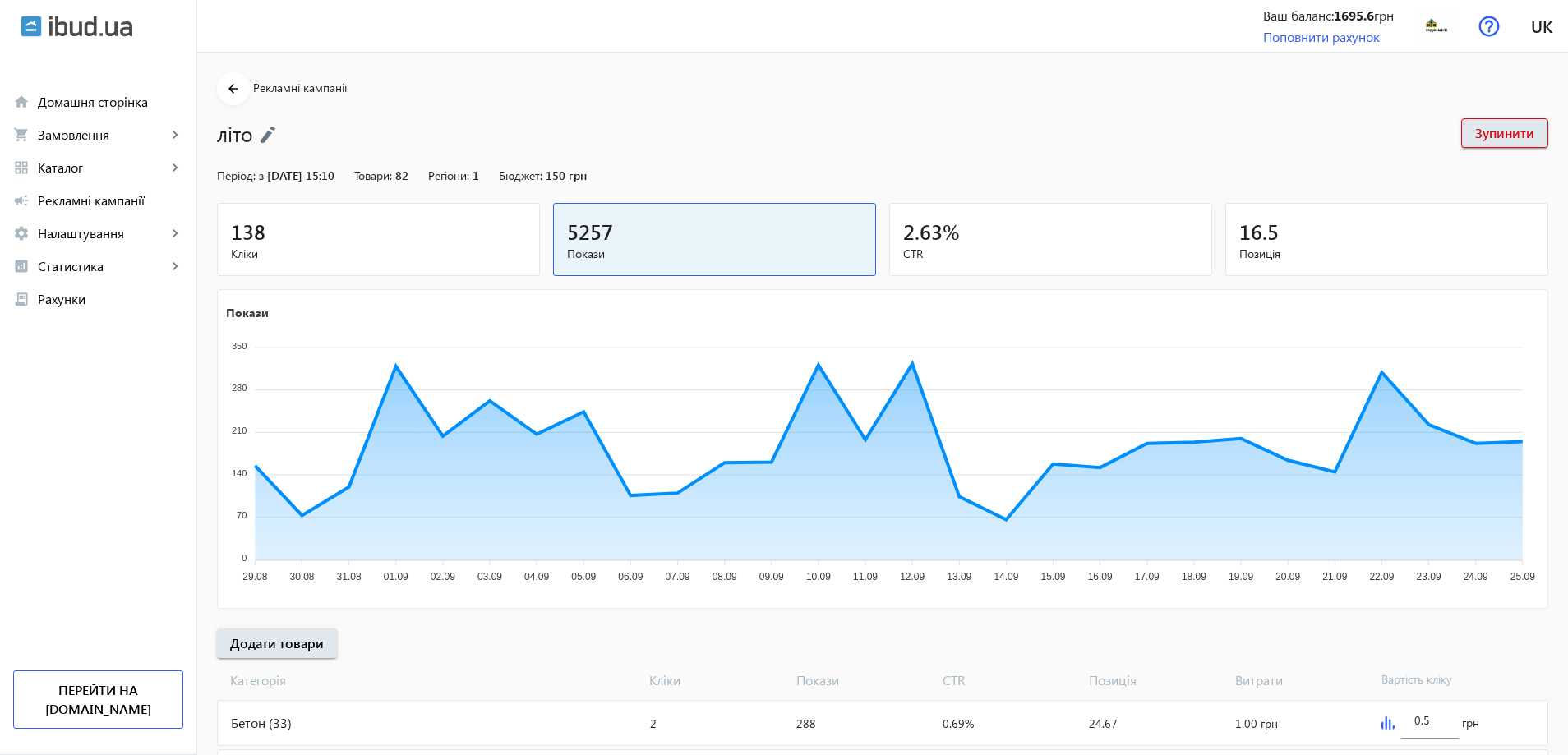
click at [755, 117] on div "літо Зупинити" at bounding box center [882, 126] width 1331 height 42
click at [814, 103] on section "arrow_back Рекламні кампанії літо Зупинити" at bounding box center [882, 110] width 1331 height 76
click at [914, 132] on h1 "літо" at bounding box center [830, 133] width 1227 height 29
click at [776, 56] on mat-sidenav-content "arrow_back Рекламні кампанії літо Зупинити Період: з [DATE] 15:10 Товари: 82 Ре…" at bounding box center [883, 683] width 1371 height 1260
click at [800, 361] on icon "Покази 350 350 280 280 210 210 140 140 70 70 0 0 29.08 29.08 30.08 30.08 31.08 …" at bounding box center [880, 446] width 1327 height 287
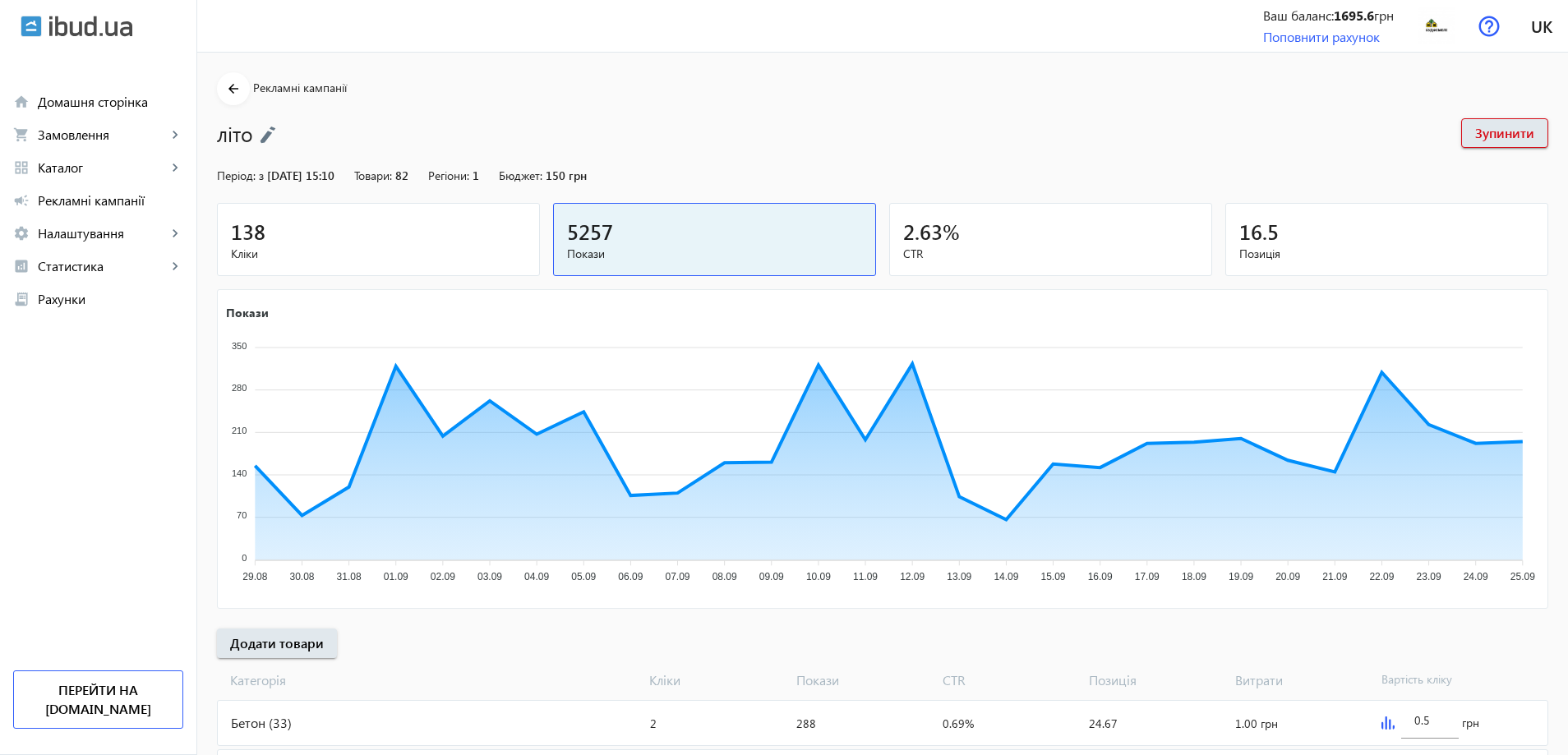
click at [760, 345] on icon "Покази 350 350 280 280 210 210 140 140 70 70 0 0 29.08 29.08 30.08 30.08 31.08 …" at bounding box center [880, 446] width 1327 height 287
click at [754, 94] on section "arrow_back Рекламні кампанії літо Зупинити" at bounding box center [882, 110] width 1331 height 76
drag, startPoint x: 808, startPoint y: 92, endPoint x: 816, endPoint y: 92, distance: 8.0
click at [811, 92] on section "arrow_back Рекламні кампанії літо Зупинити" at bounding box center [882, 110] width 1331 height 76
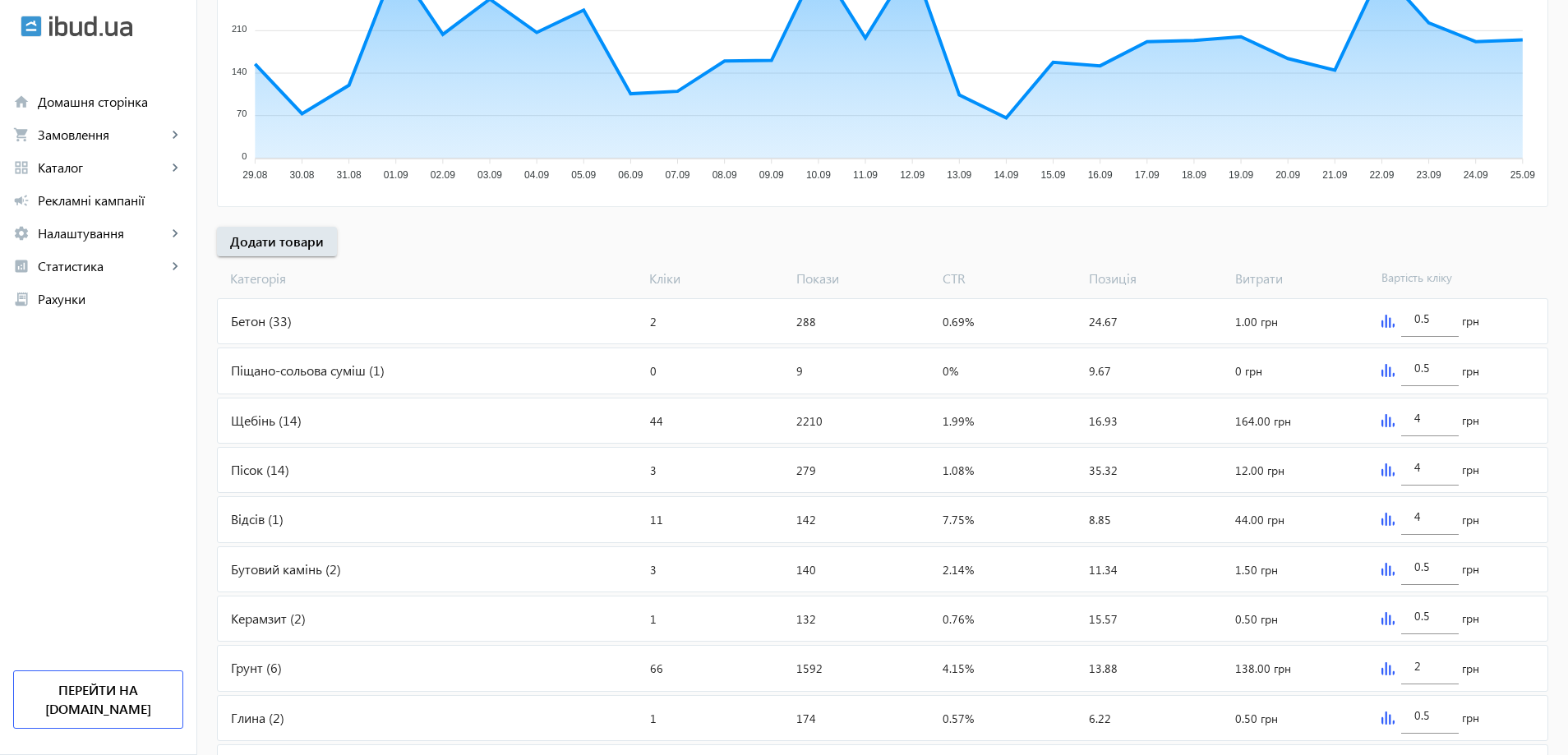
scroll to position [558, 0]
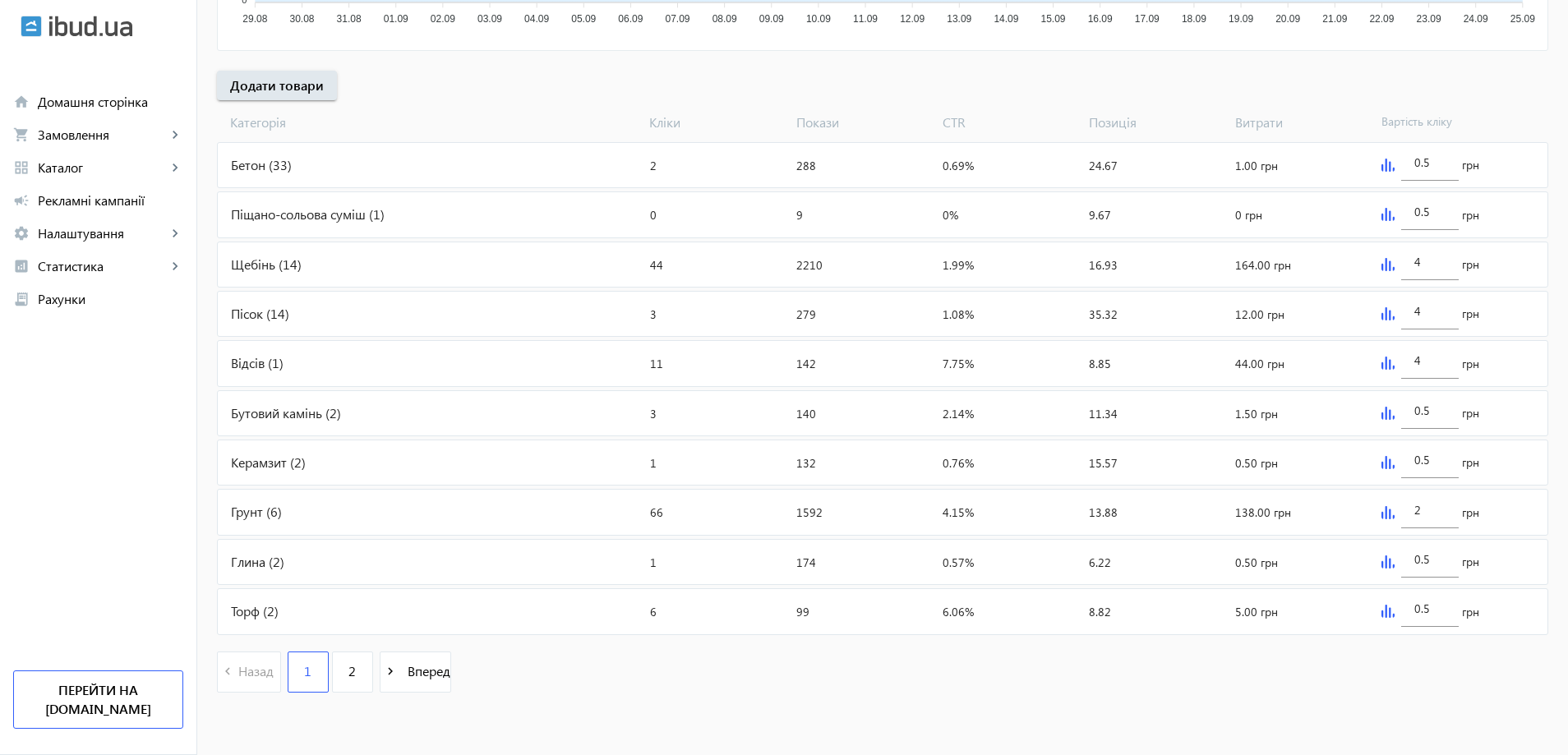
click at [254, 463] on div "Керамзит (2)" at bounding box center [430, 462] width 426 height 44
